Goal: Transaction & Acquisition: Purchase product/service

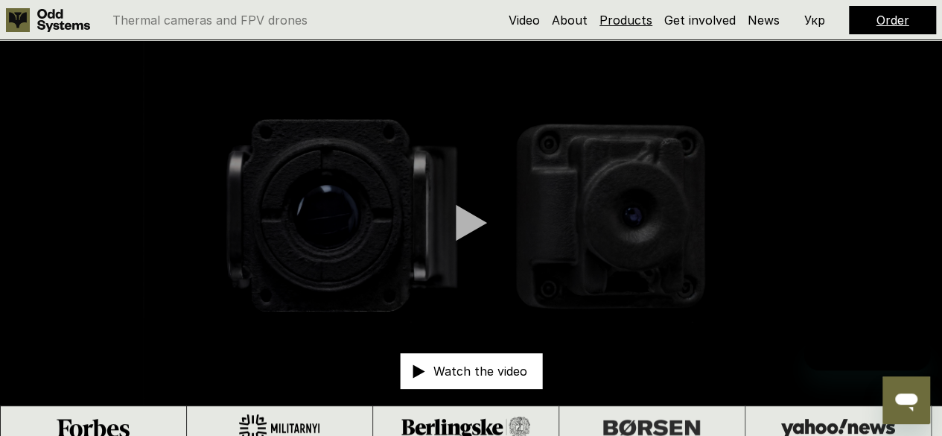
click at [630, 25] on link "Products" at bounding box center [625, 20] width 53 height 15
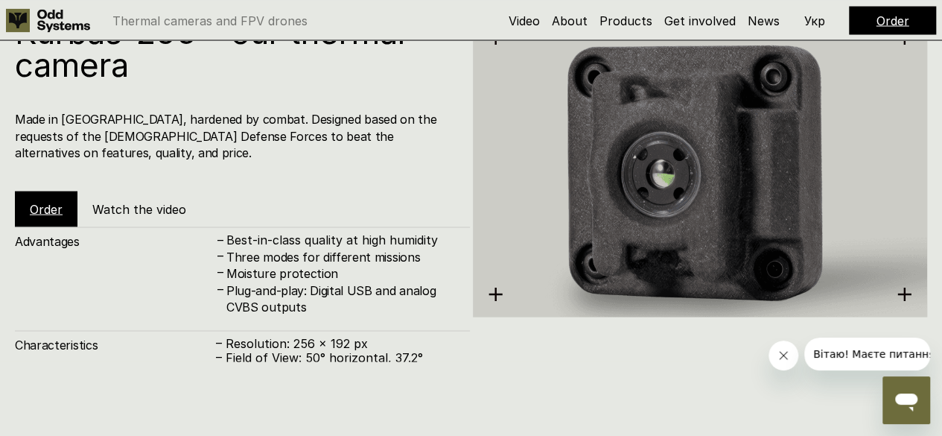
scroll to position [1398, 0]
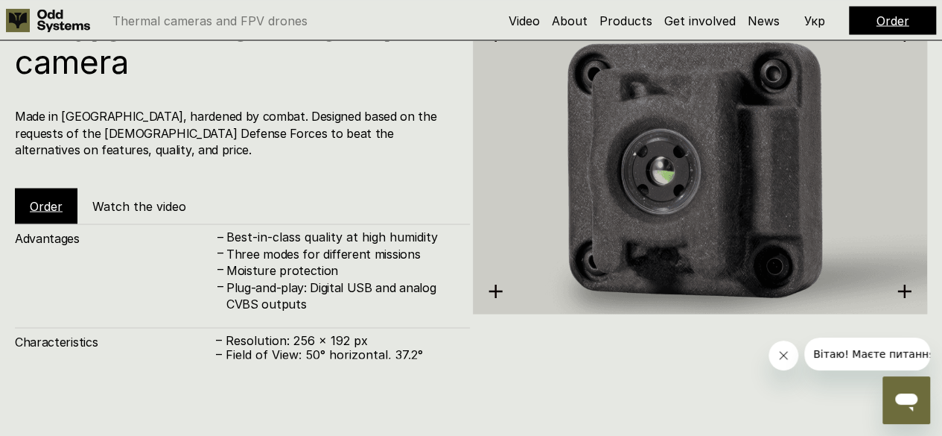
click at [43, 204] on div "Order" at bounding box center [46, 206] width 63 height 36
click at [44, 200] on div "Order" at bounding box center [46, 206] width 63 height 36
click at [48, 198] on link "Order" at bounding box center [46, 205] width 33 height 15
click at [34, 198] on link "Order" at bounding box center [46, 205] width 33 height 15
click at [46, 197] on h5 "Order" at bounding box center [46, 205] width 33 height 16
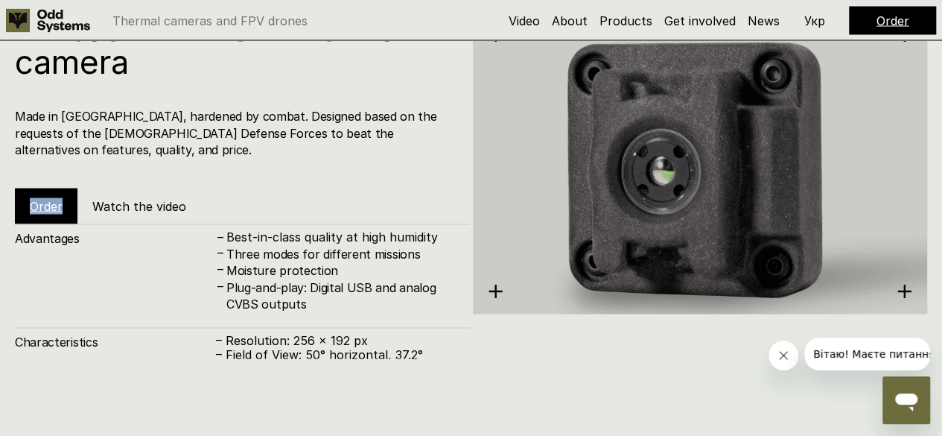
click at [46, 197] on h5 "Order" at bounding box center [46, 205] width 33 height 16
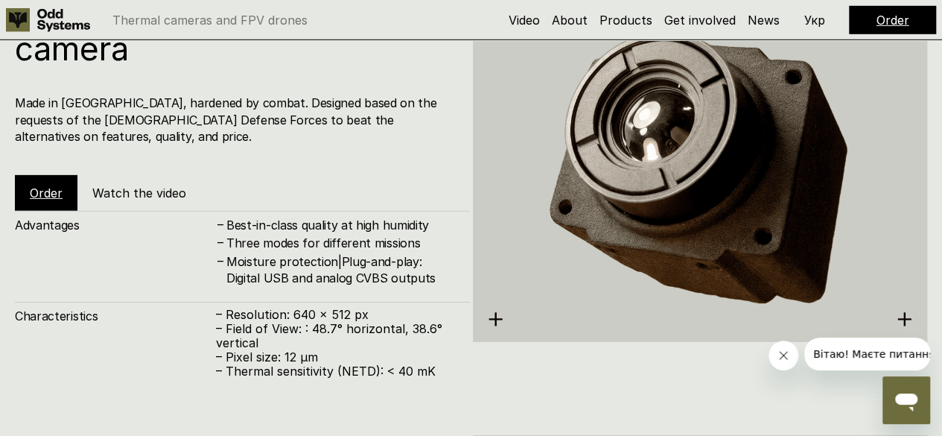
scroll to position [2246, 0]
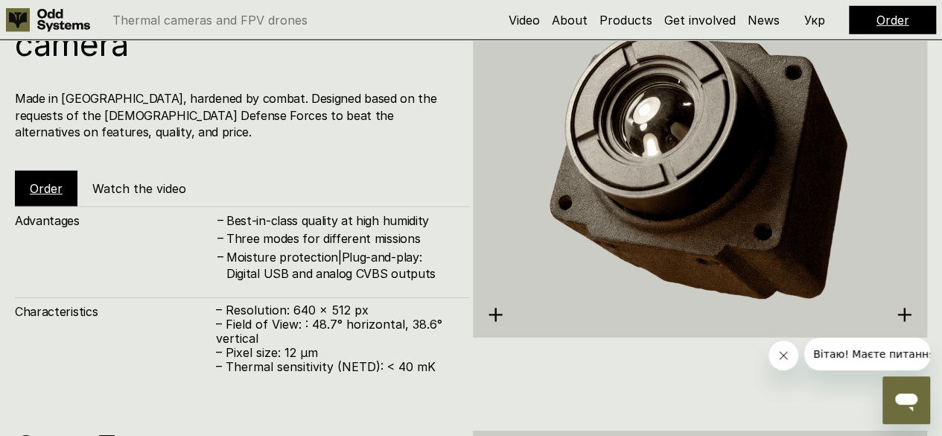
click at [51, 171] on div "Order" at bounding box center [46, 189] width 63 height 36
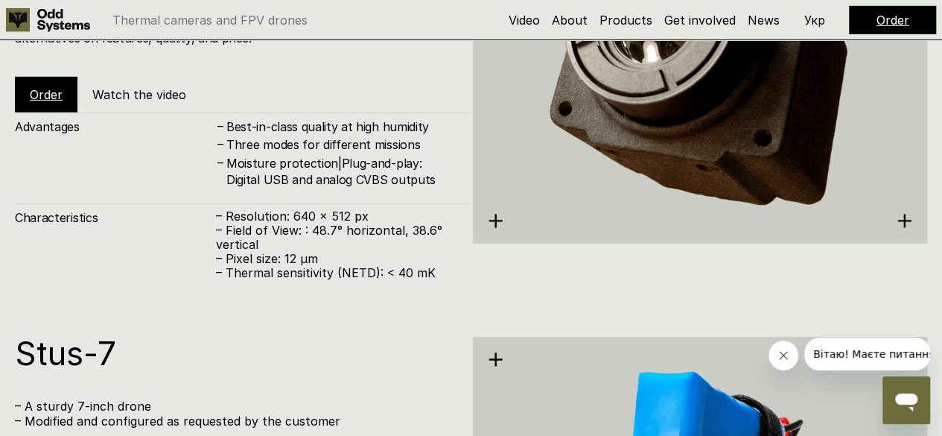
scroll to position [2313, 0]
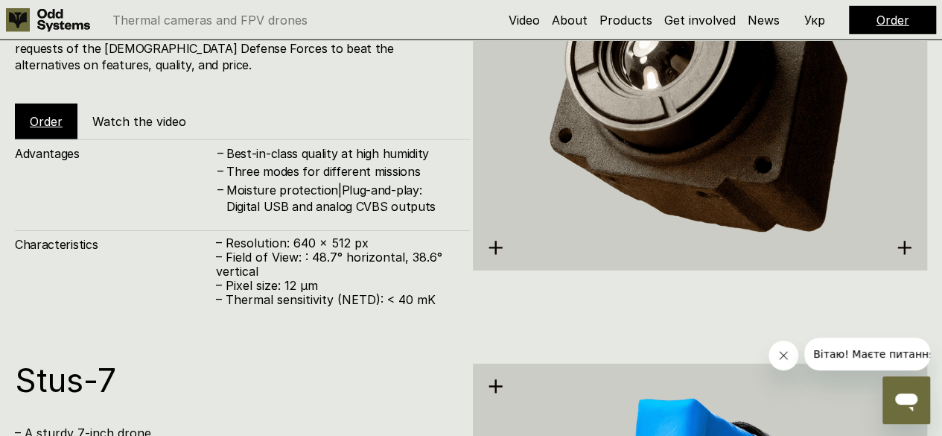
click at [118, 113] on h5 "Watch the video" at bounding box center [139, 121] width 94 height 16
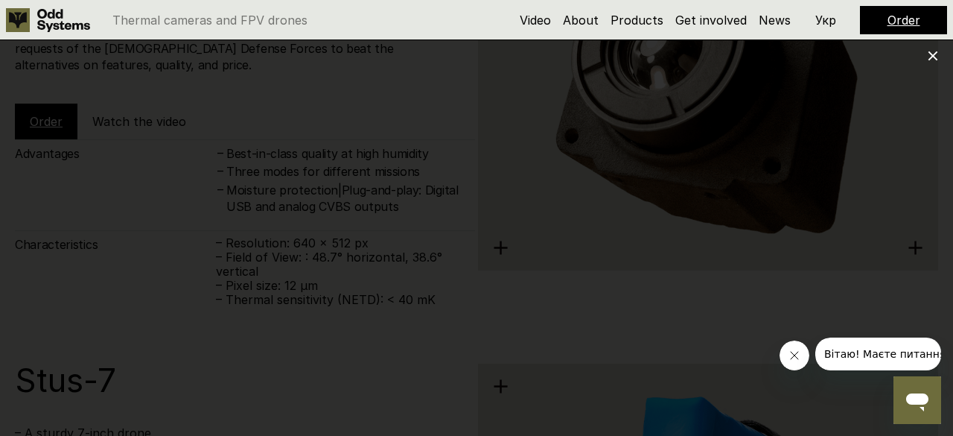
click at [934, 56] on use at bounding box center [933, 56] width 10 height 10
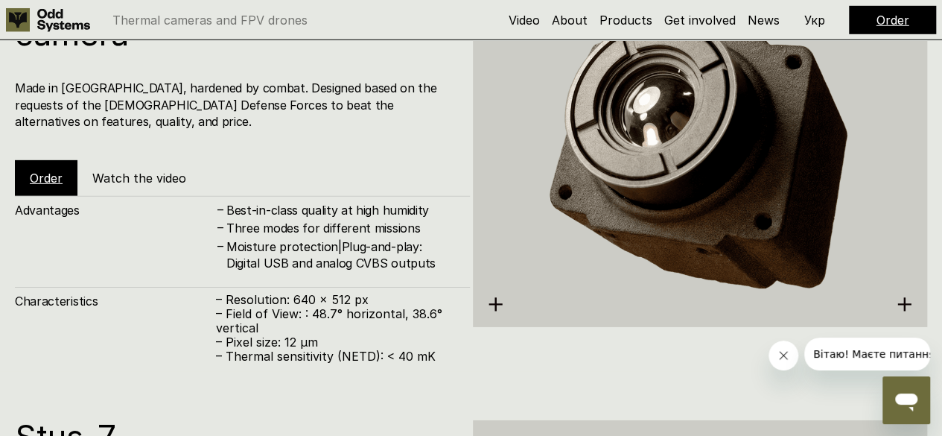
scroll to position [2252, 0]
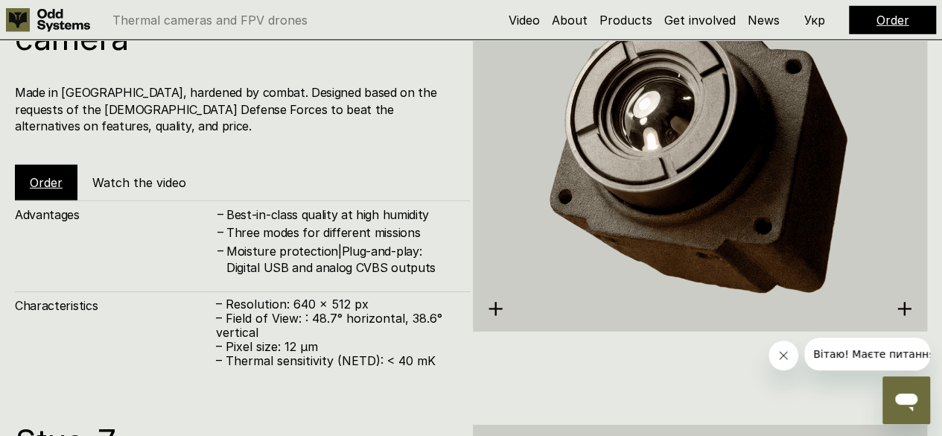
click at [36, 165] on div "Order" at bounding box center [46, 183] width 63 height 36
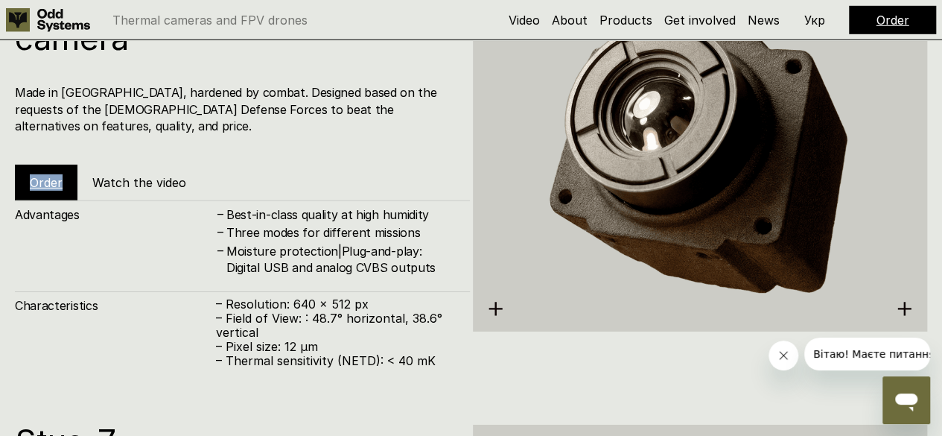
click at [36, 165] on div "Order" at bounding box center [46, 183] width 63 height 36
click at [580, 28] on h5 "About" at bounding box center [570, 20] width 36 height 16
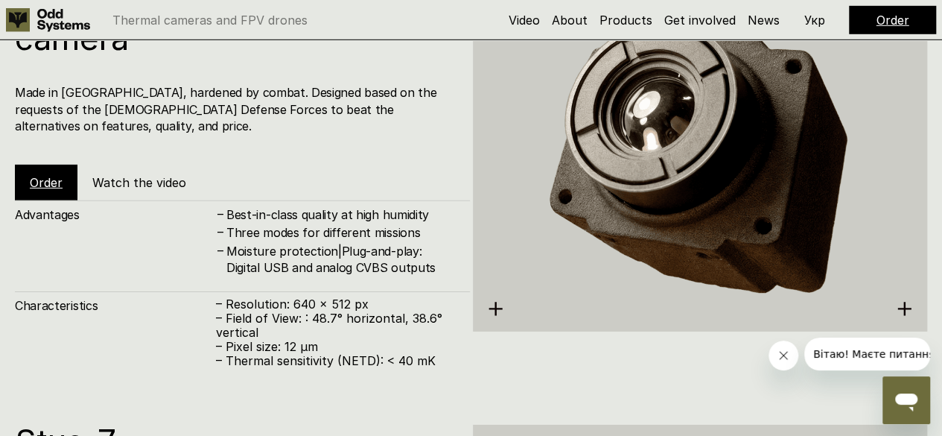
click at [579, 28] on h5 "About" at bounding box center [570, 20] width 36 height 16
click at [578, 20] on link "About" at bounding box center [570, 20] width 36 height 15
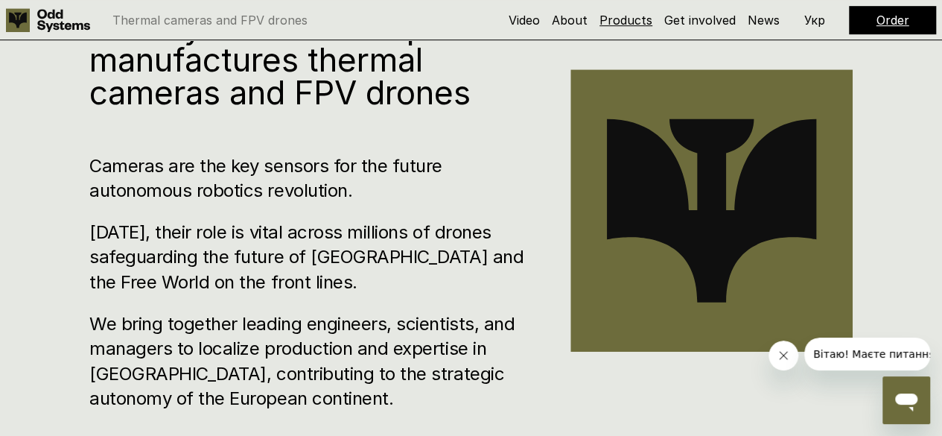
click at [612, 18] on link "Products" at bounding box center [625, 20] width 53 height 15
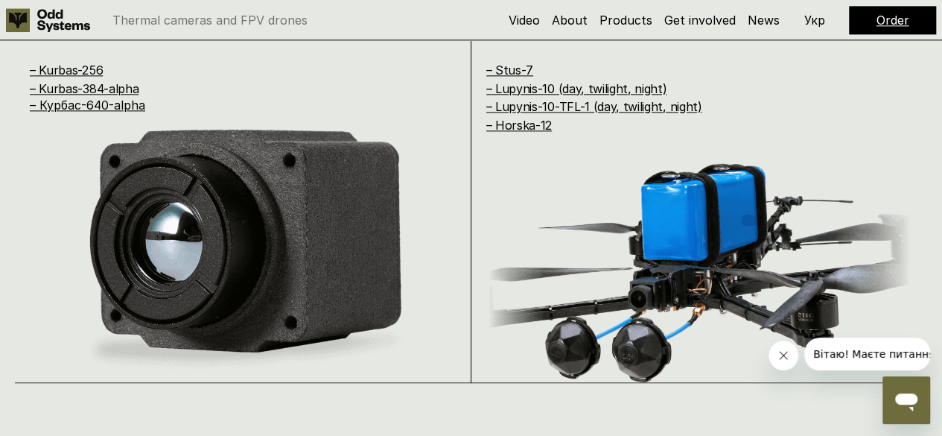
scroll to position [953, 0]
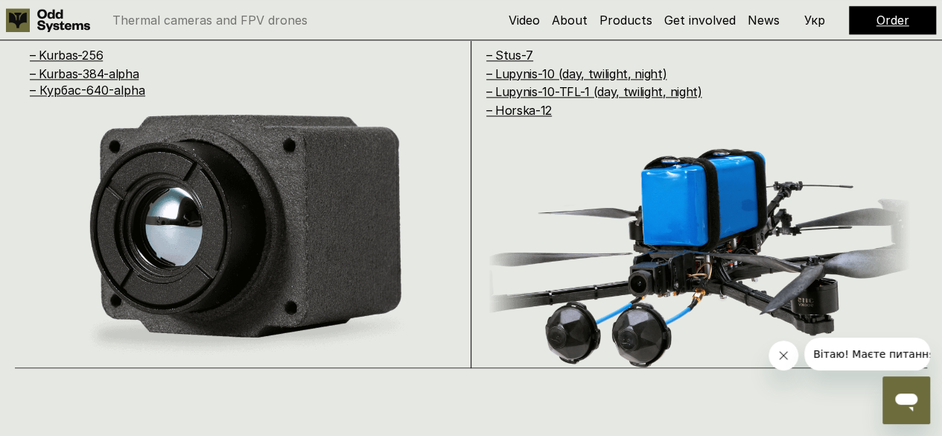
click at [881, 22] on link "Order" at bounding box center [892, 20] width 33 height 15
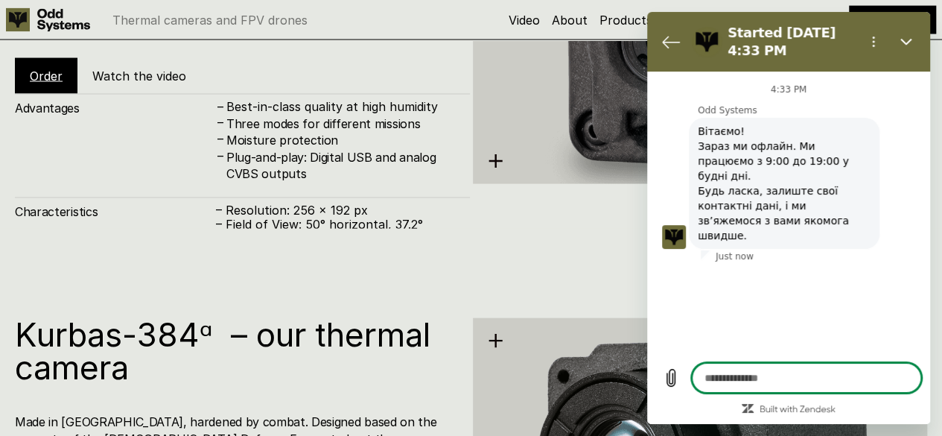
scroll to position [1528, 0]
type textarea "*"
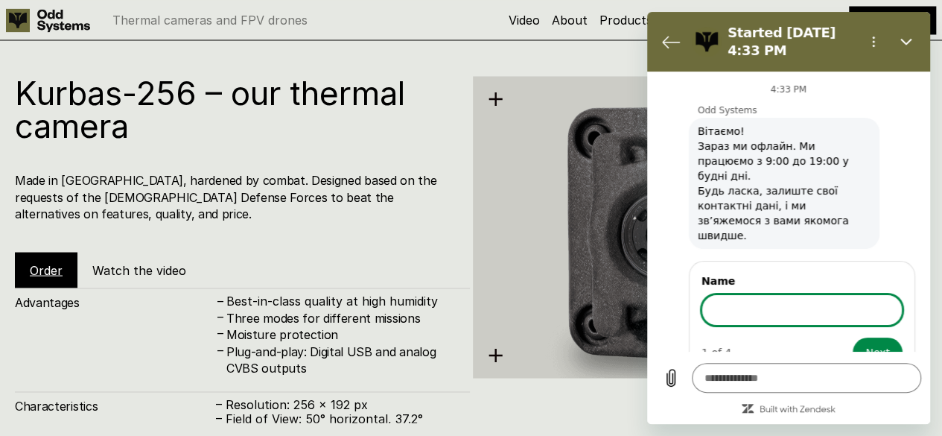
scroll to position [1340, 0]
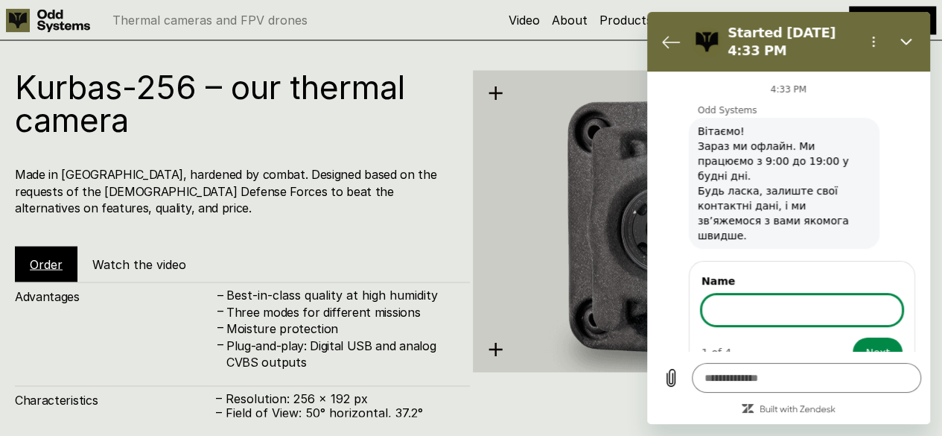
click at [50, 256] on link "Order" at bounding box center [46, 263] width 33 height 15
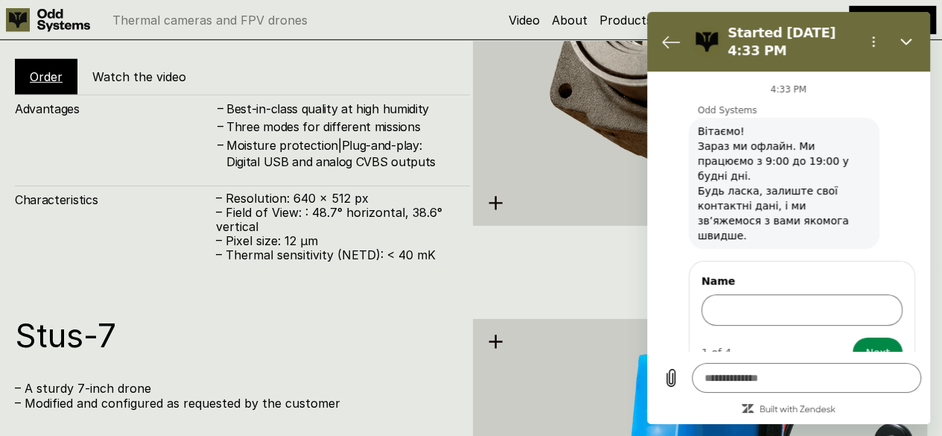
scroll to position [2359, 0]
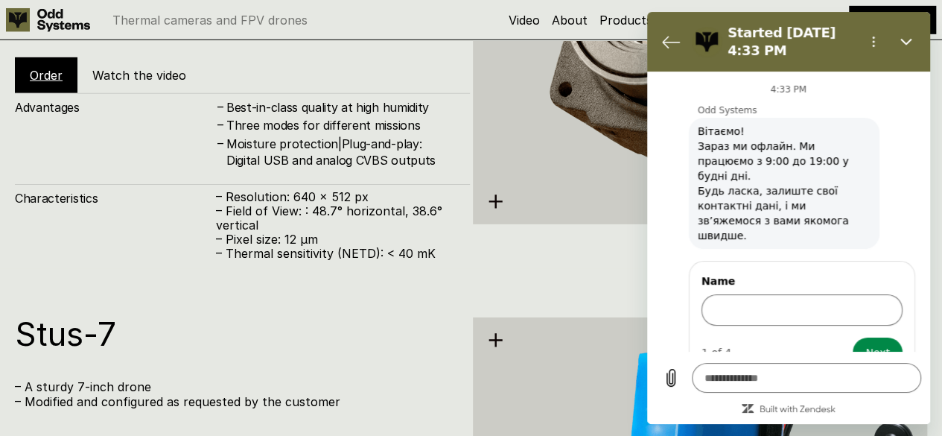
scroll to position [450, 0]
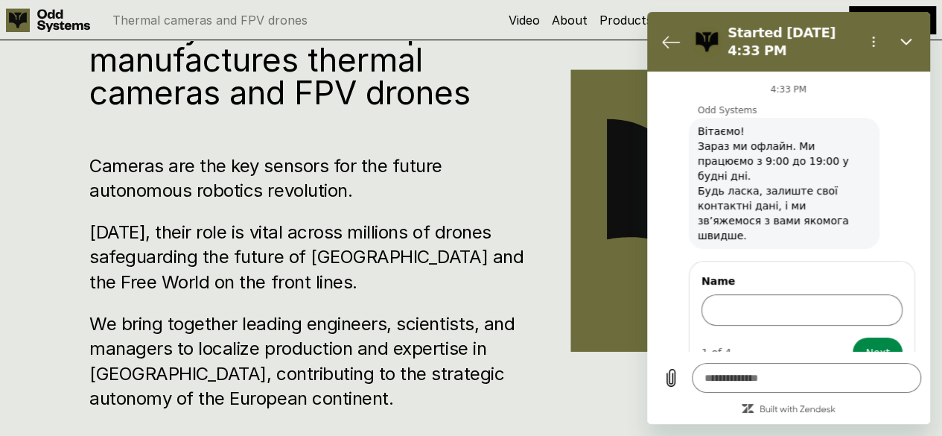
scroll to position [886, 0]
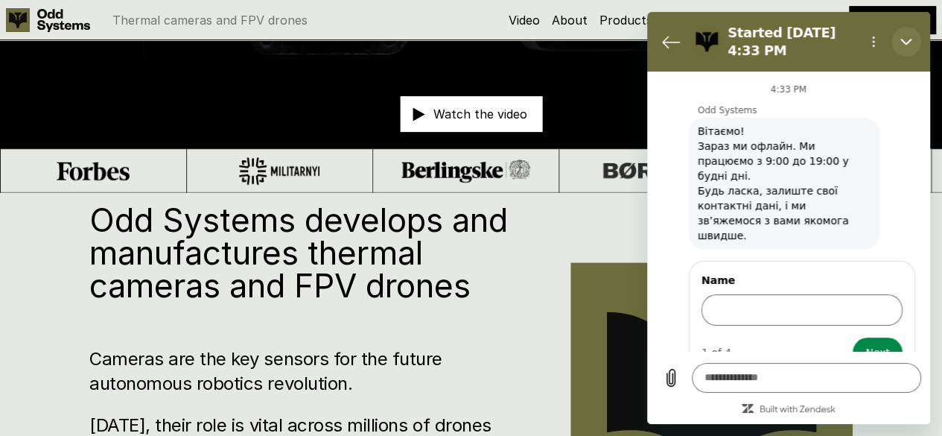
click at [910, 34] on button "Close" at bounding box center [906, 42] width 30 height 30
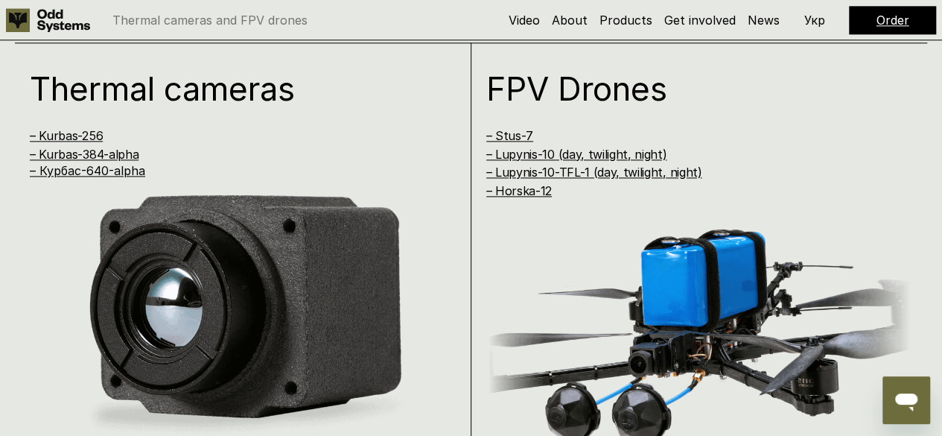
scroll to position [872, 0]
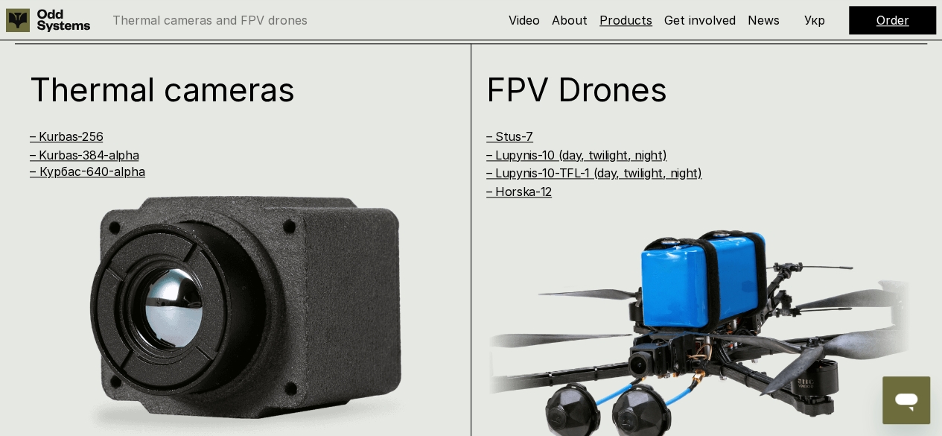
click at [639, 23] on link "Products" at bounding box center [625, 20] width 53 height 15
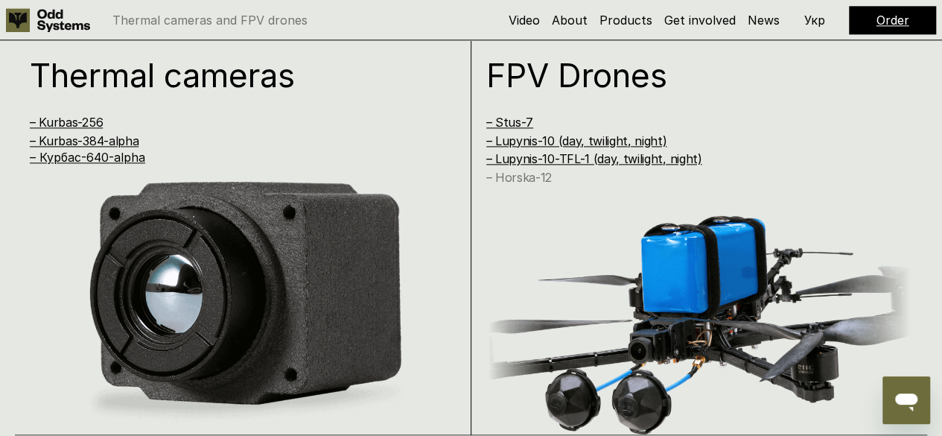
click at [536, 179] on link "– Horska-12" at bounding box center [519, 177] width 66 height 15
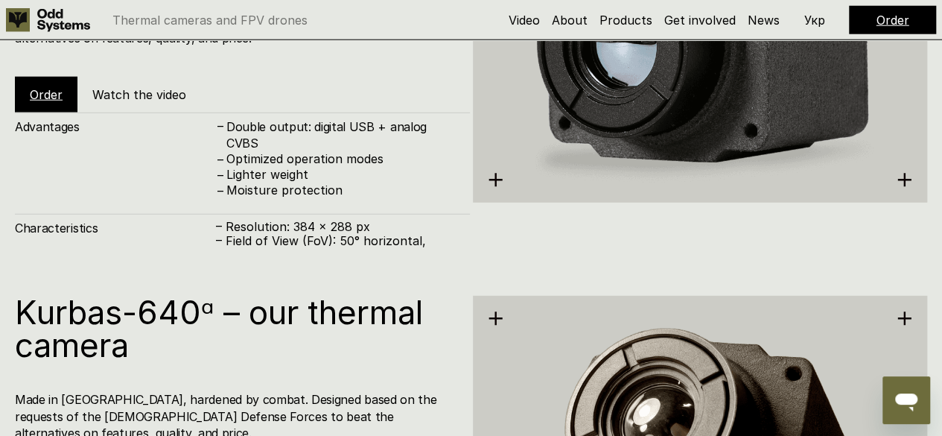
scroll to position [1948, 0]
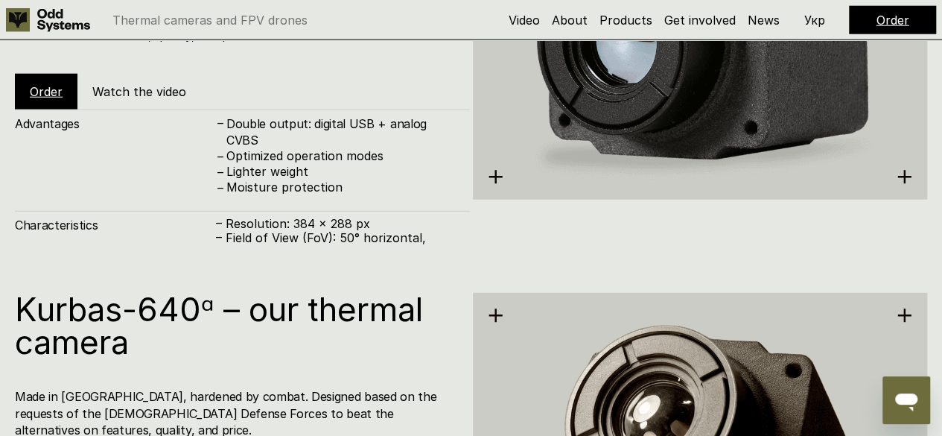
click at [348, 259] on p "– Pixel size: 12 µm" at bounding box center [335, 266] width 239 height 14
click at [196, 224] on div "Characteristics – Resolution: 384 x 288 px – Field of View (FoV): 50° horizonta…" at bounding box center [242, 264] width 455 height 106
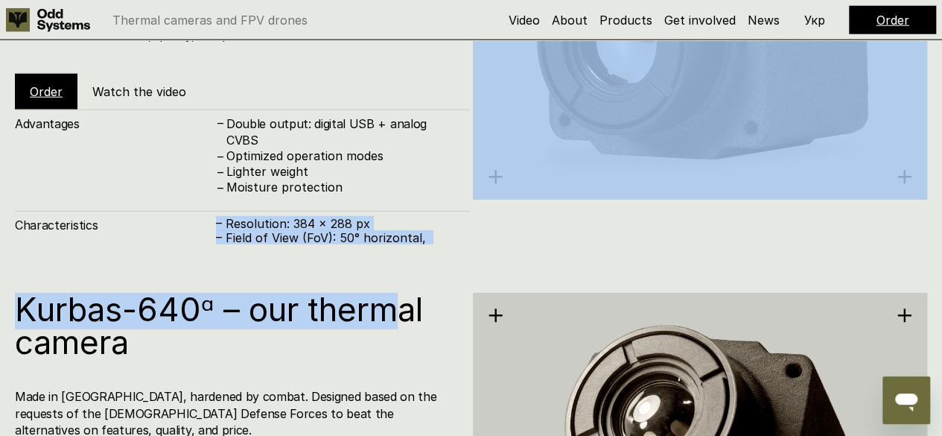
drag, startPoint x: 214, startPoint y: 190, endPoint x: 401, endPoint y: 267, distance: 201.6
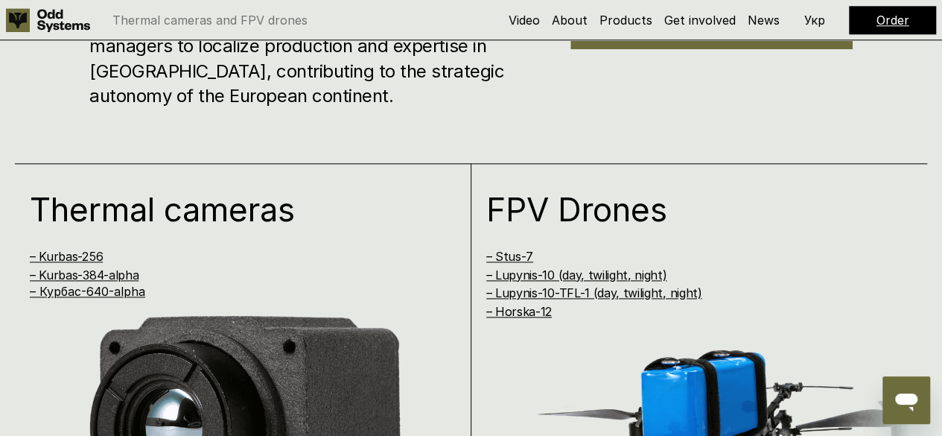
scroll to position [0, 0]
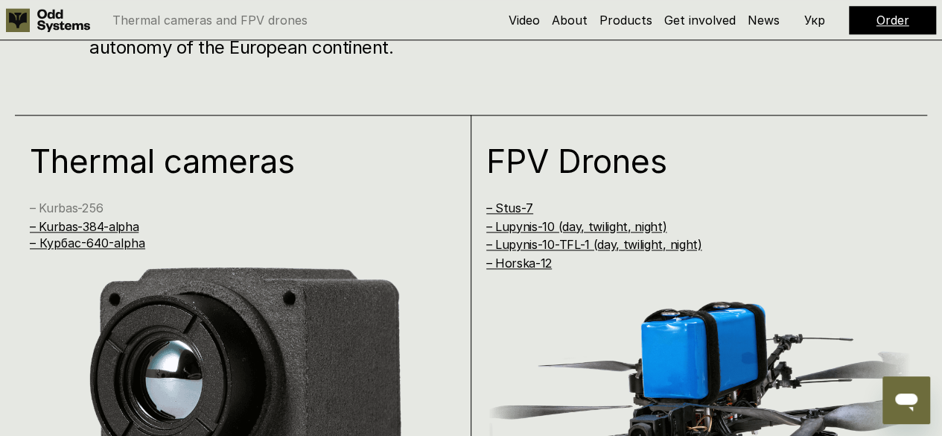
click at [68, 203] on link "– Kurbas-256" at bounding box center [66, 207] width 73 height 15
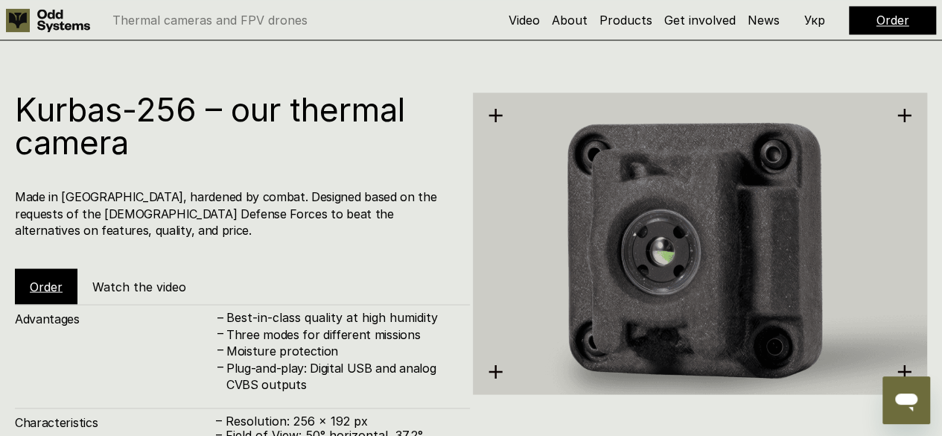
scroll to position [1322, 0]
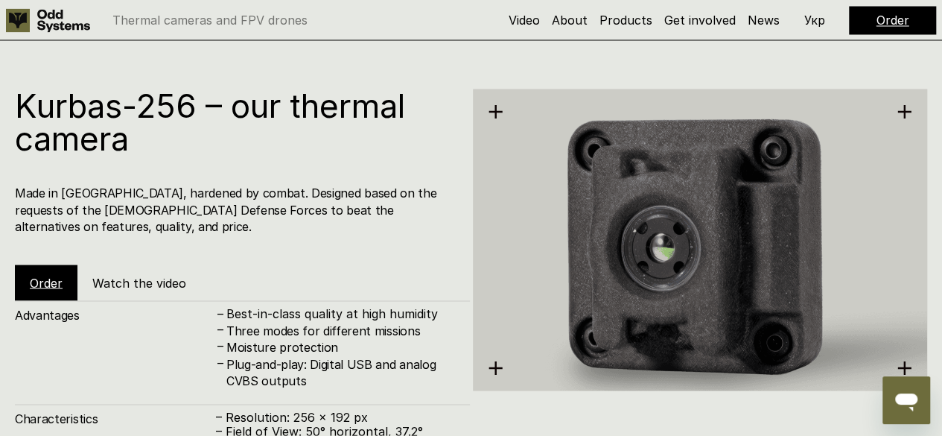
click at [34, 264] on div "Order" at bounding box center [46, 282] width 63 height 36
click at [57, 275] on link "Order" at bounding box center [46, 282] width 33 height 15
